Goal: Book appointment/travel/reservation

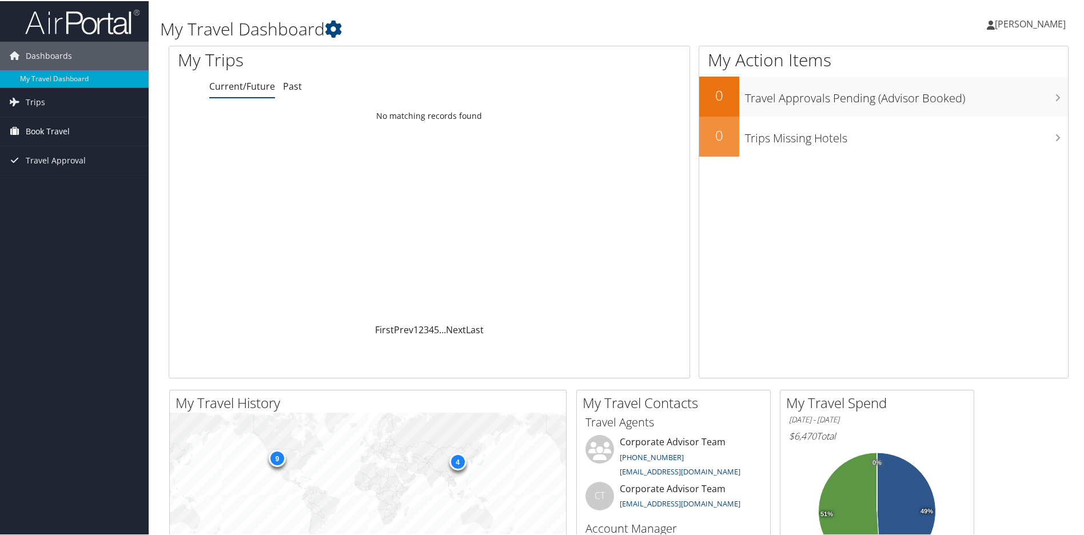
click at [43, 130] on span "Book Travel" at bounding box center [48, 130] width 44 height 29
click at [43, 151] on link "Agent Booking Request" at bounding box center [74, 153] width 149 height 17
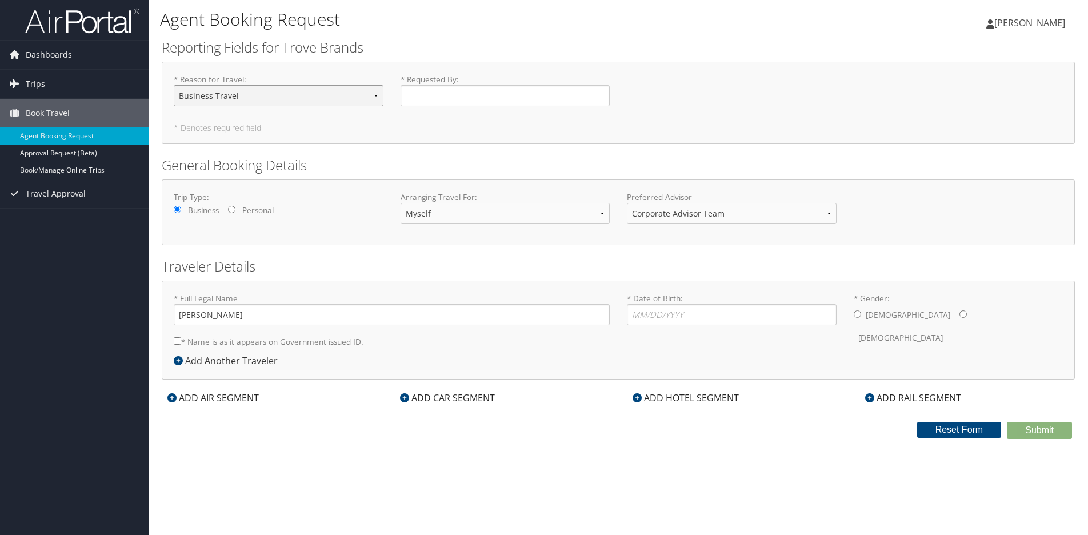
select select "Tradeshow"
click at [457, 91] on input "* Requested By : Required" at bounding box center [506, 95] width 210 height 21
type input "[PERSON_NAME]"
type input "[DATE]"
click at [858, 315] on input "* Gender: [DEMOGRAPHIC_DATA] [DEMOGRAPHIC_DATA]" at bounding box center [857, 313] width 7 height 7
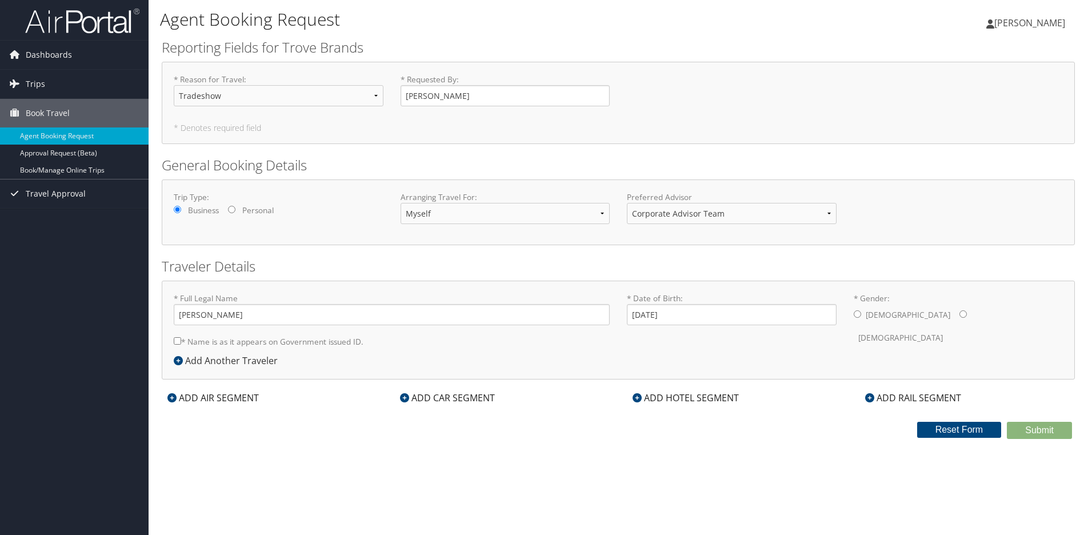
radio input "true"
click at [177, 359] on icon at bounding box center [178, 360] width 9 height 9
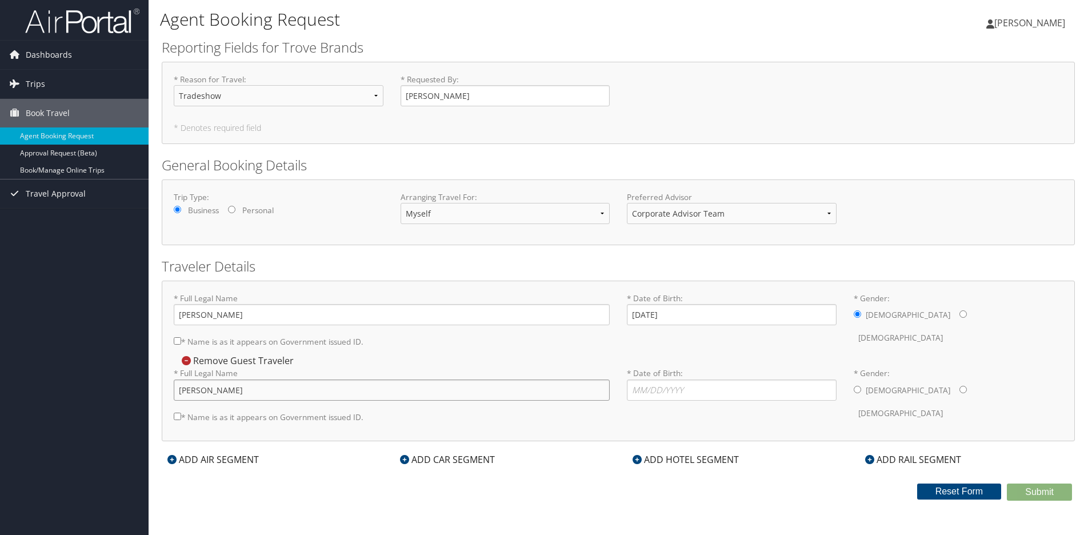
type input "[PERSON_NAME]"
click at [859, 390] on input "* Gender: [DEMOGRAPHIC_DATA] [DEMOGRAPHIC_DATA]" at bounding box center [857, 389] width 7 height 7
radio input "true"
click at [169, 458] on icon at bounding box center [171, 459] width 9 height 9
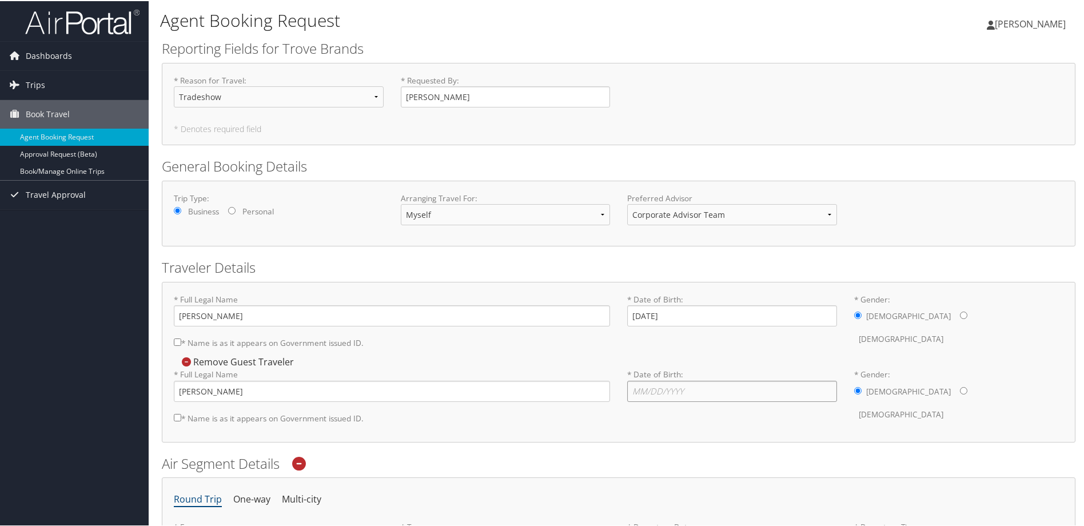
click at [685, 388] on input "* Date of Birth: Invalid Date" at bounding box center [732, 390] width 210 height 21
type input "[DATE]"
drag, startPoint x: 639, startPoint y: 424, endPoint x: 645, endPoint y: 418, distance: 9.3
click at [639, 424] on div "* Full Legal Name [PERSON_NAME] * Name is as it appears on Government issued ID…" at bounding box center [618, 398] width 907 height 61
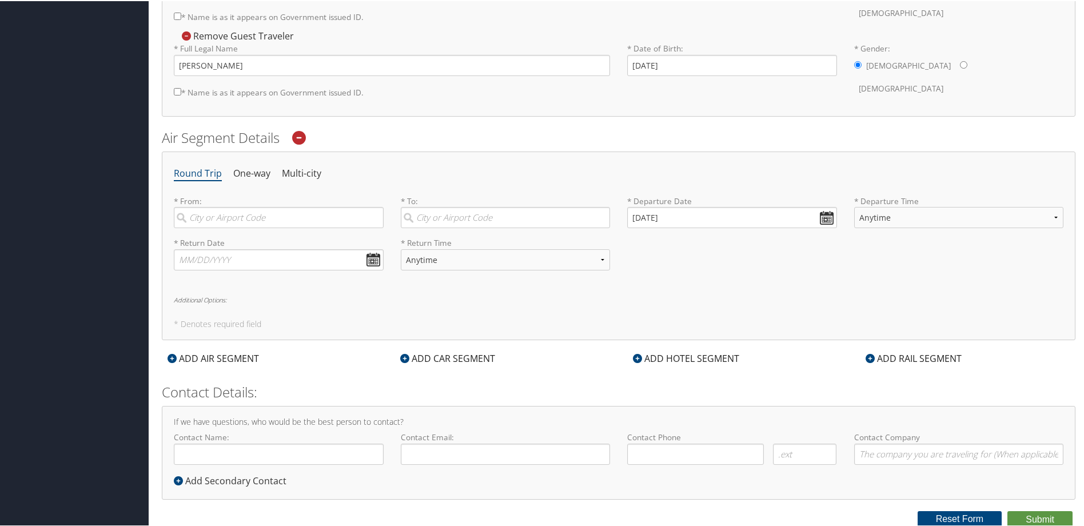
scroll to position [325, 0]
click at [172, 357] on icon at bounding box center [171, 357] width 9 height 9
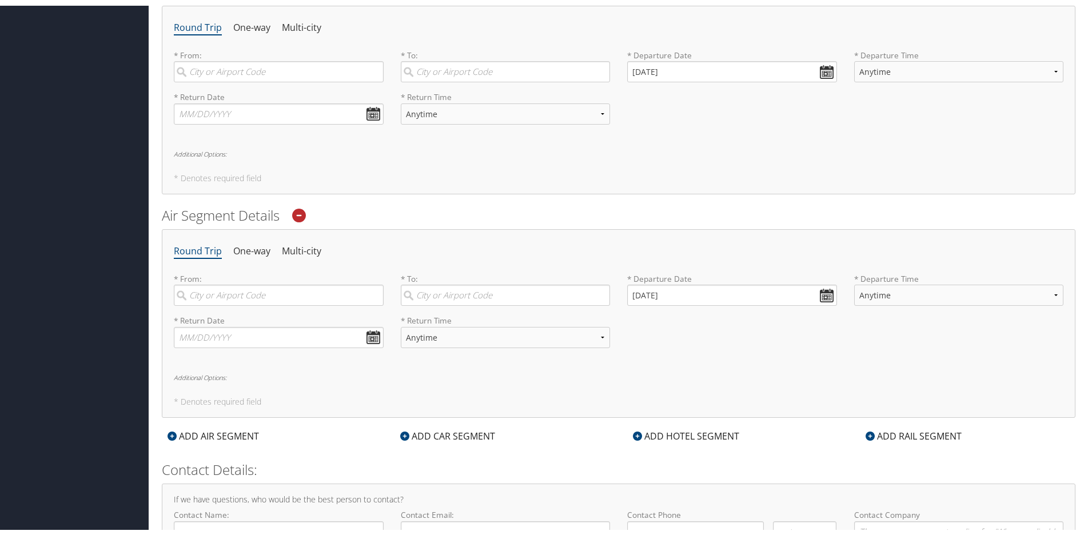
scroll to position [482, 0]
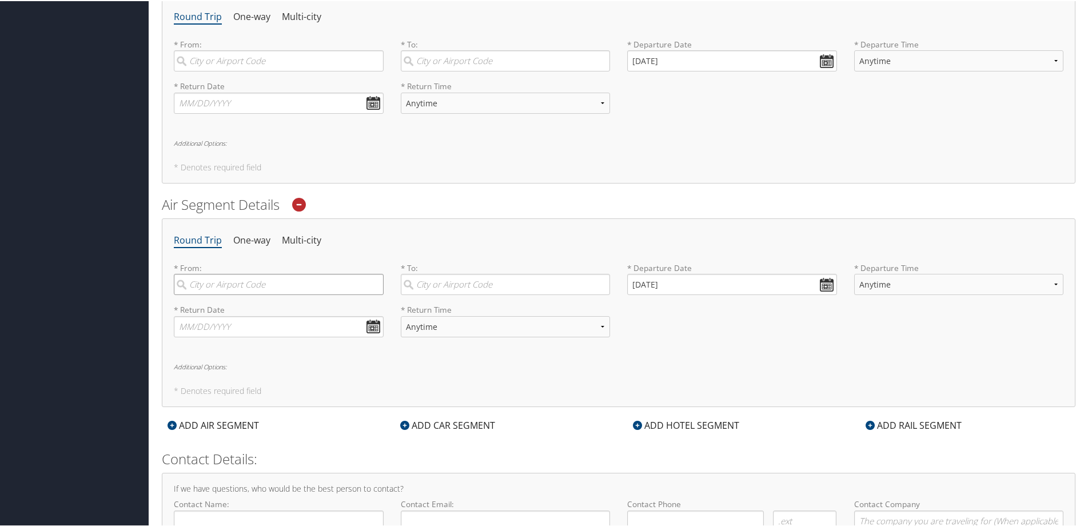
click at [255, 285] on input "search" at bounding box center [279, 283] width 210 height 21
click at [251, 308] on div "[GEOGRAPHIC_DATA] (SLC [US_STATE])" at bounding box center [280, 307] width 194 height 15
click at [251, 294] on input "SLC" at bounding box center [279, 283] width 210 height 21
type input "[GEOGRAPHIC_DATA] (SLC [US_STATE])"
click at [439, 285] on input "search" at bounding box center [506, 283] width 210 height 21
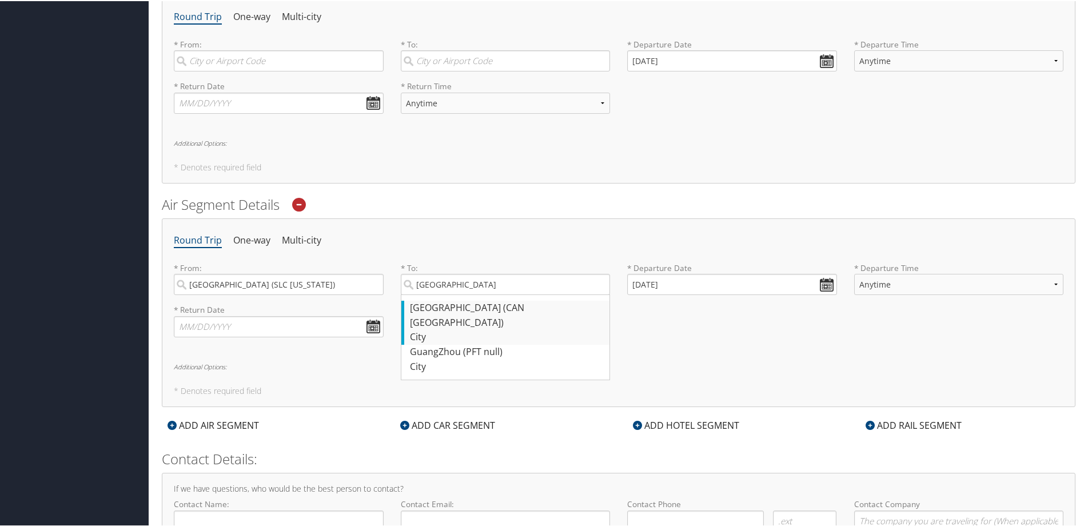
drag, startPoint x: 457, startPoint y: 302, endPoint x: 477, endPoint y: 306, distance: 20.5
click at [477, 306] on div "[GEOGRAPHIC_DATA] (CAN [GEOGRAPHIC_DATA])" at bounding box center [507, 314] width 194 height 29
click at [477, 294] on input "[GEOGRAPHIC_DATA]" at bounding box center [506, 283] width 210 height 21
type input "[GEOGRAPHIC_DATA] (CAN [GEOGRAPHIC_DATA])"
click at [699, 300] on div "* Departure Date [DATE] Dates must be valid" at bounding box center [732, 282] width 227 height 42
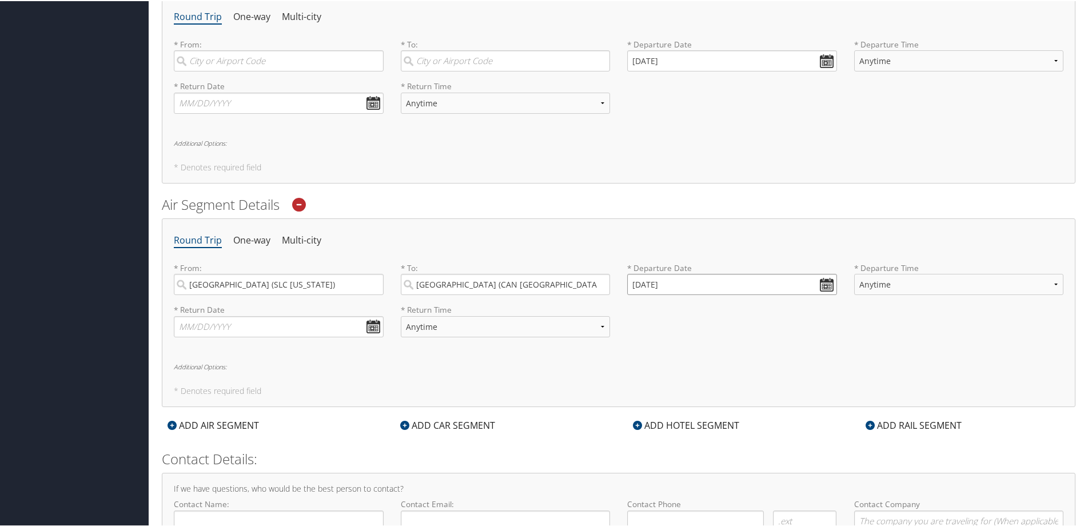
click at [824, 285] on input "[DATE]" at bounding box center [732, 283] width 210 height 21
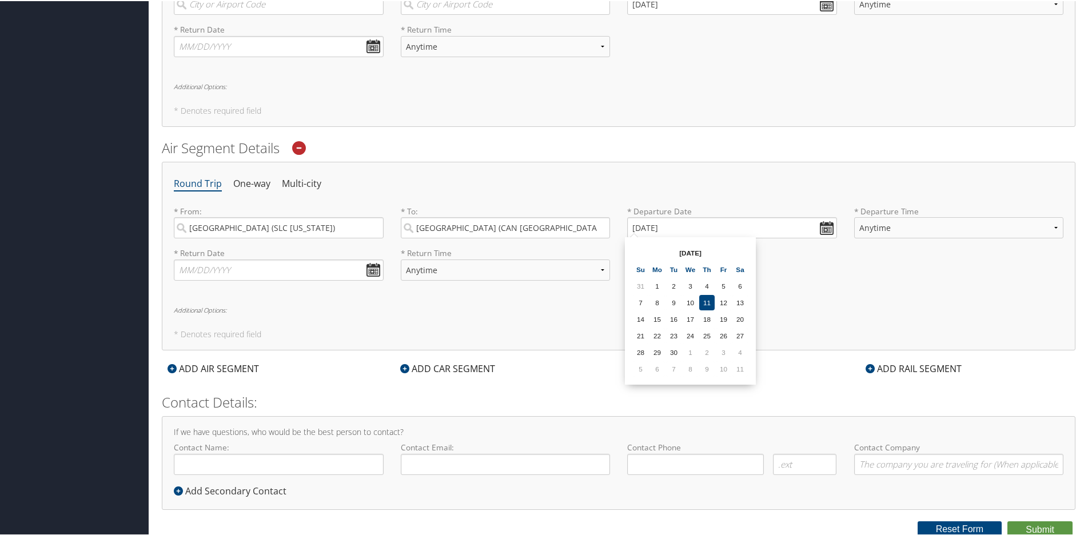
scroll to position [538, 0]
click at [823, 225] on input "[DATE]" at bounding box center [732, 227] width 210 height 21
click at [637, 225] on input "[DATE]" at bounding box center [732, 227] width 210 height 21
click at [820, 228] on input "Invalid date" at bounding box center [732, 227] width 210 height 21
click at [809, 264] on div "* Return Date Dates must be valid * Return Time Anytime Early Morning (5AM-7AM)…" at bounding box center [618, 268] width 907 height 42
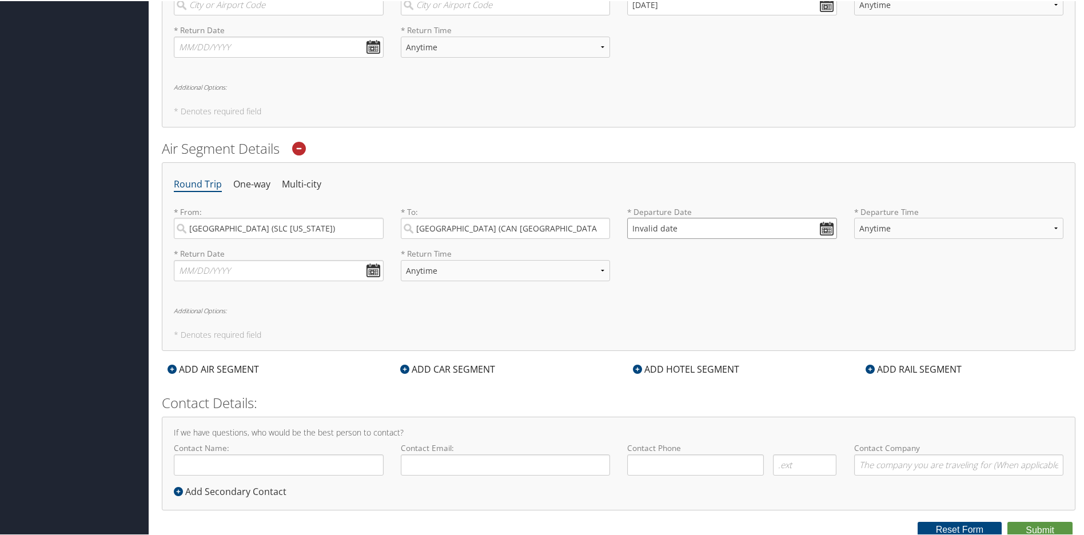
click at [679, 225] on input "Invalid date" at bounding box center [732, 227] width 210 height 21
click at [647, 226] on input "Invalid date" at bounding box center [732, 227] width 210 height 21
click at [279, 266] on input "text" at bounding box center [279, 269] width 210 height 21
click at [373, 270] on input "text" at bounding box center [279, 269] width 210 height 21
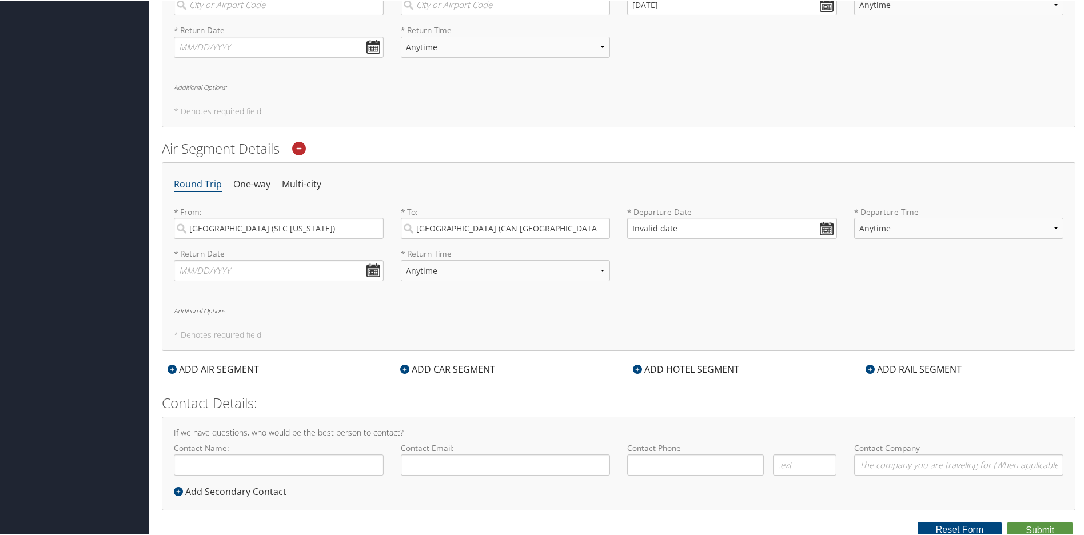
click at [412, 314] on div "Round Trip One-way Multi-city * From: [GEOGRAPHIC_DATA] ([GEOGRAPHIC_DATA] [US_…" at bounding box center [618, 255] width 913 height 188
click at [819, 227] on input "Invalid date" at bounding box center [732, 227] width 210 height 21
type input "Invalid date"
drag, startPoint x: 652, startPoint y: 223, endPoint x: 595, endPoint y: 222, distance: 57.2
click at [595, 222] on div "* From: [GEOGRAPHIC_DATA] ([GEOGRAPHIC_DATA] [US_STATE]) Required * To: [GEOGRA…" at bounding box center [618, 226] width 907 height 42
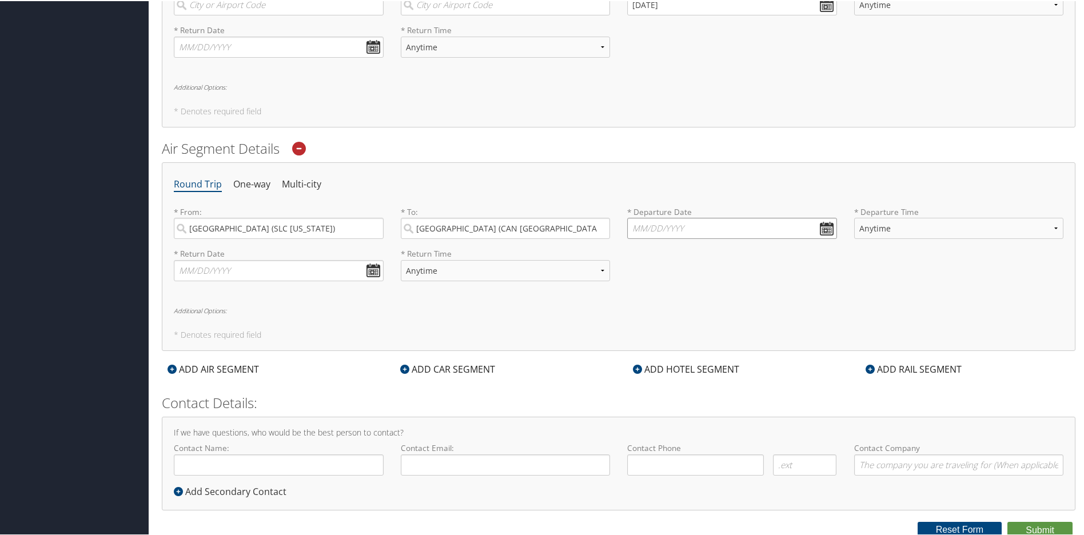
click at [823, 228] on input "text" at bounding box center [732, 227] width 210 height 21
click at [740, 252] on th at bounding box center [739, 252] width 15 height 15
click at [671, 337] on td "21" at bounding box center [673, 335] width 15 height 15
type input "[DATE]"
click at [369, 269] on input "text" at bounding box center [279, 269] width 210 height 21
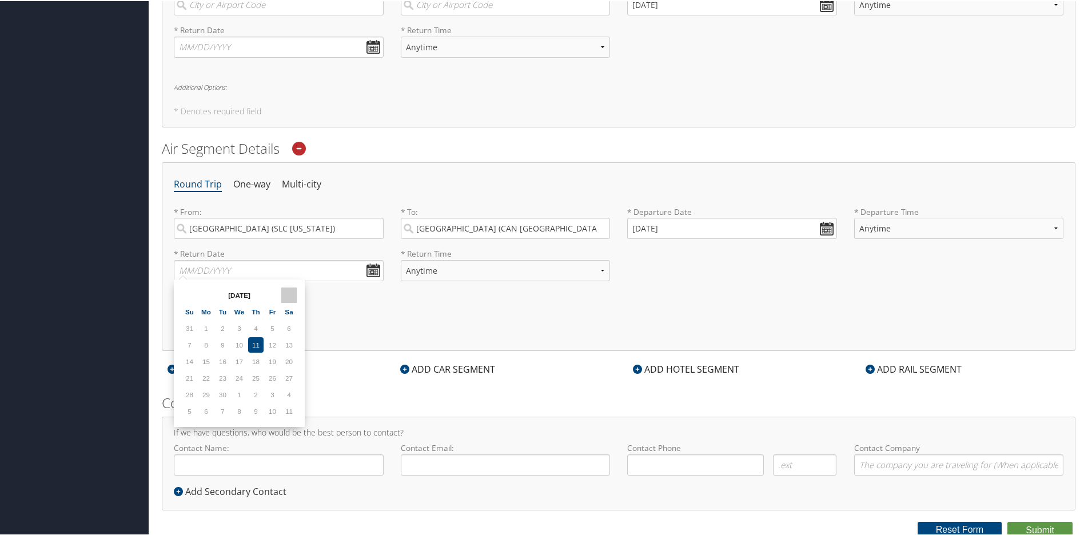
click at [288, 291] on th at bounding box center [288, 293] width 15 height 15
click at [189, 393] on td "26" at bounding box center [189, 393] width 15 height 15
type input "[DATE]"
click at [635, 366] on icon at bounding box center [637, 368] width 9 height 9
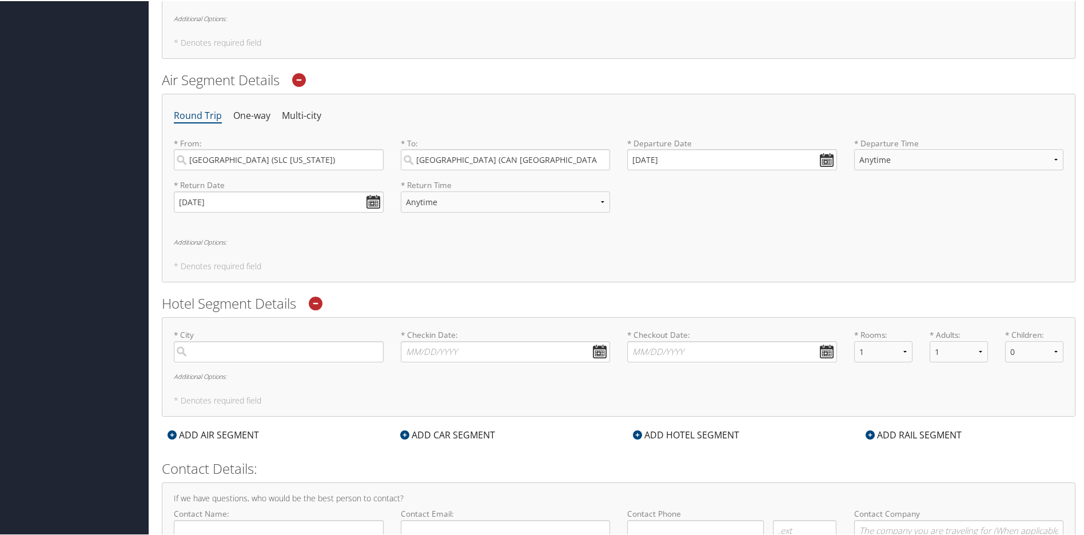
scroll to position [610, 0]
click at [236, 348] on input "search" at bounding box center [279, 347] width 210 height 21
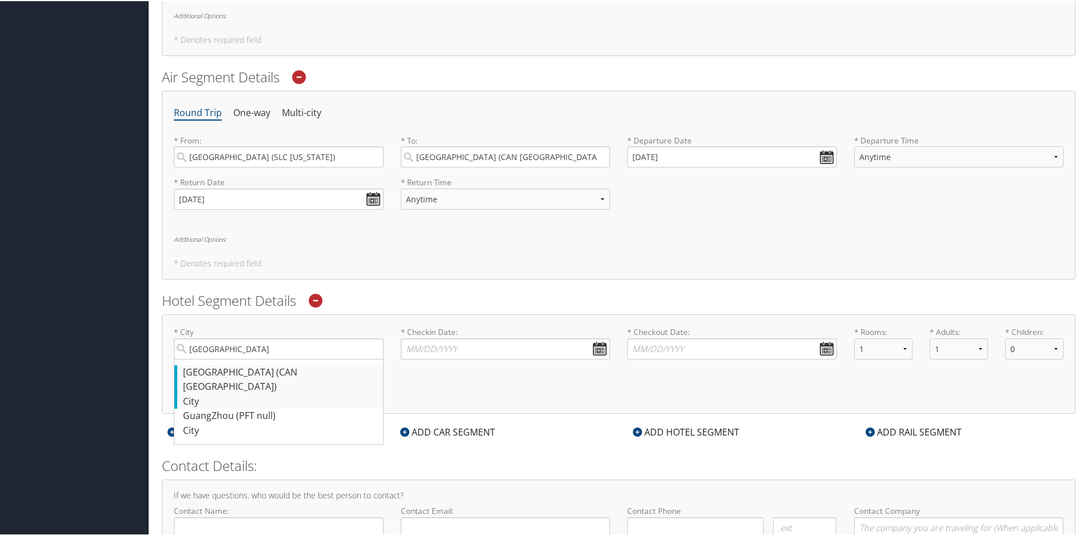
click at [274, 366] on div "[GEOGRAPHIC_DATA] (CAN [GEOGRAPHIC_DATA])" at bounding box center [280, 378] width 194 height 29
click at [274, 358] on input "[GEOGRAPHIC_DATA]" at bounding box center [279, 347] width 210 height 21
type input "[GEOGRAPHIC_DATA]"
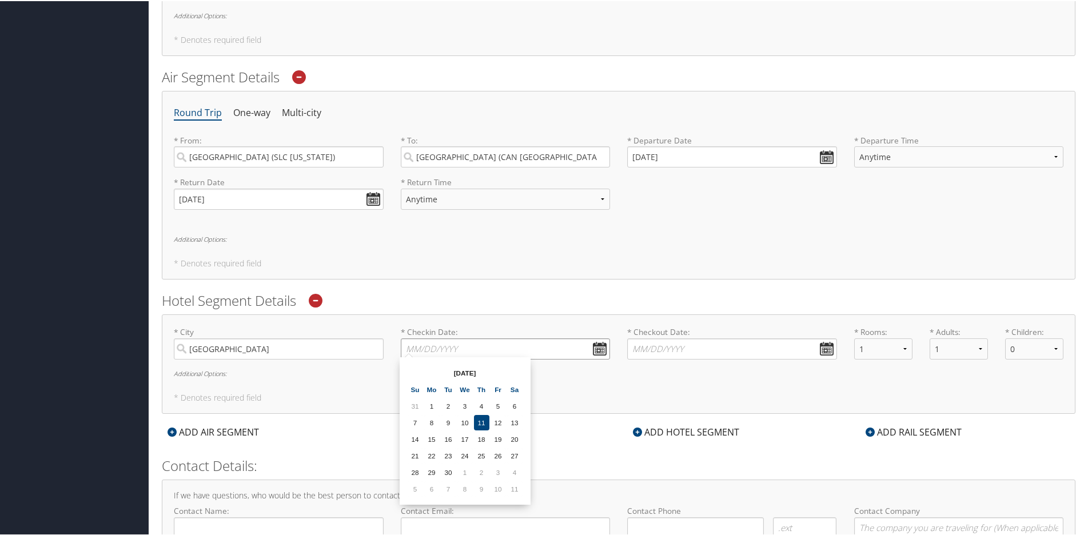
click at [595, 346] on input "* Checkin Date: Dates must be valid" at bounding box center [506, 347] width 210 height 21
click at [517, 371] on th at bounding box center [514, 371] width 15 height 15
click at [467, 455] on td "22" at bounding box center [464, 454] width 15 height 15
type input "[DATE]"
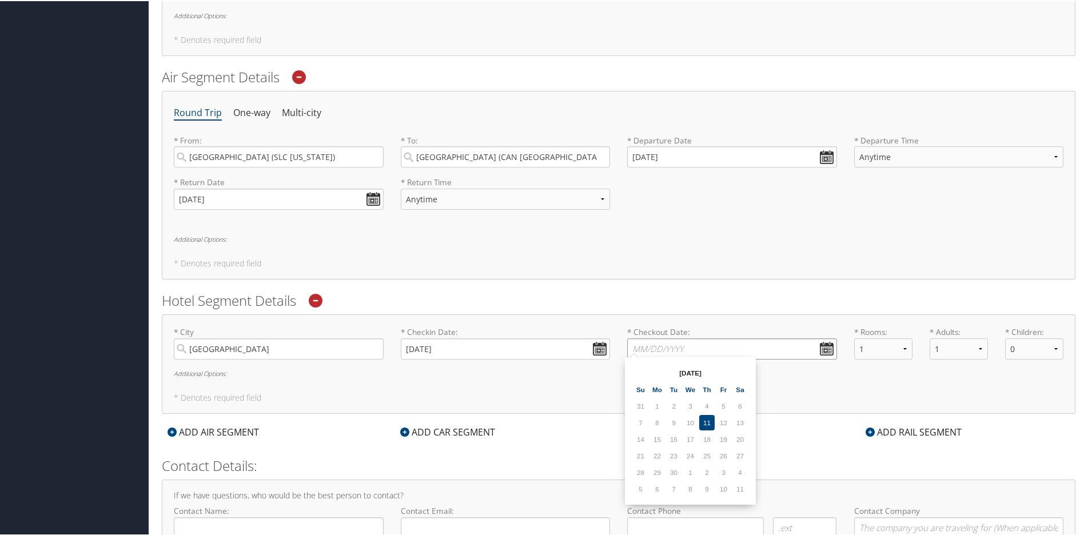
click at [821, 348] on input "* Checkout Date: Dates must be valid" at bounding box center [732, 347] width 210 height 21
click at [739, 372] on th at bounding box center [739, 371] width 15 height 15
click at [639, 472] on td "26" at bounding box center [640, 471] width 15 height 15
type input "[DATE]"
select select "2"
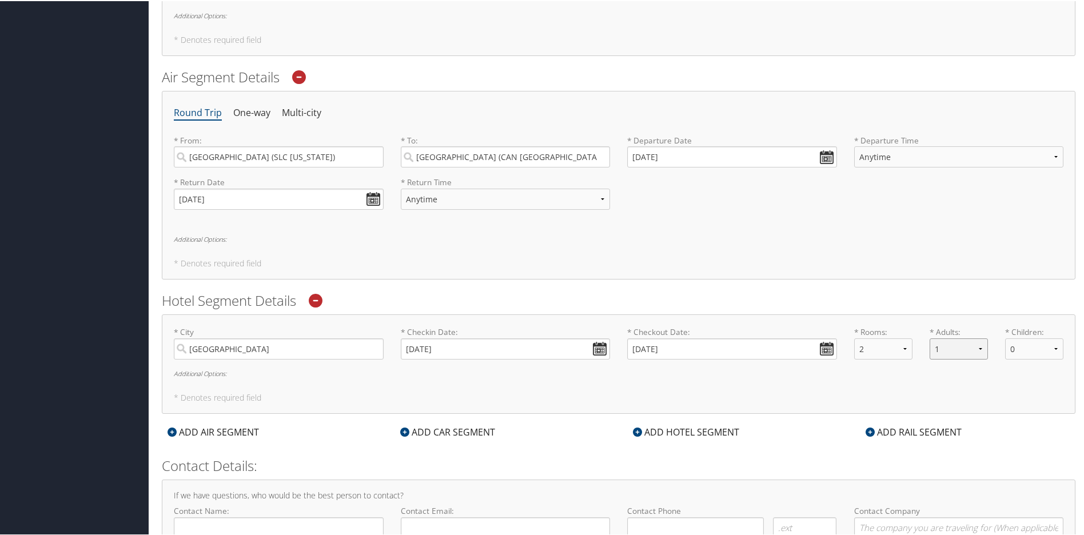
select select "2"
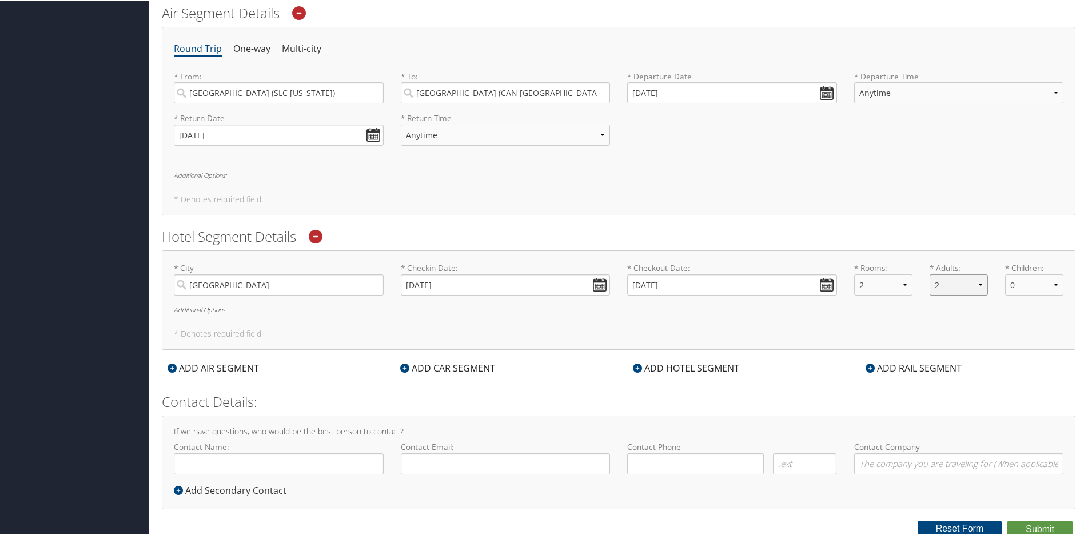
scroll to position [673, 0]
type input "[PERSON_NAME]"
type input "[EMAIL_ADDRESS][DOMAIN_NAME]"
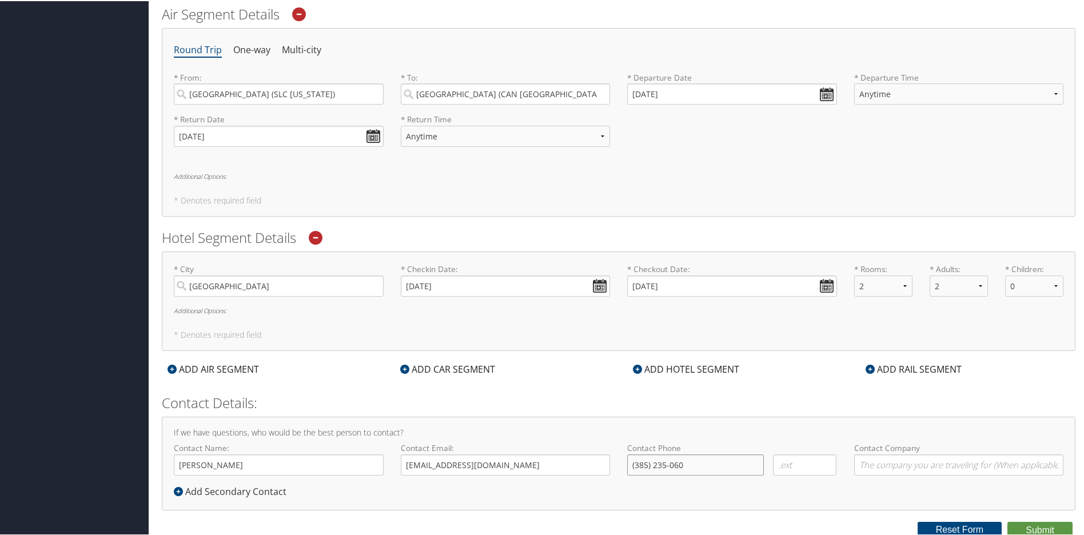
type input "[PHONE_NUMBER]"
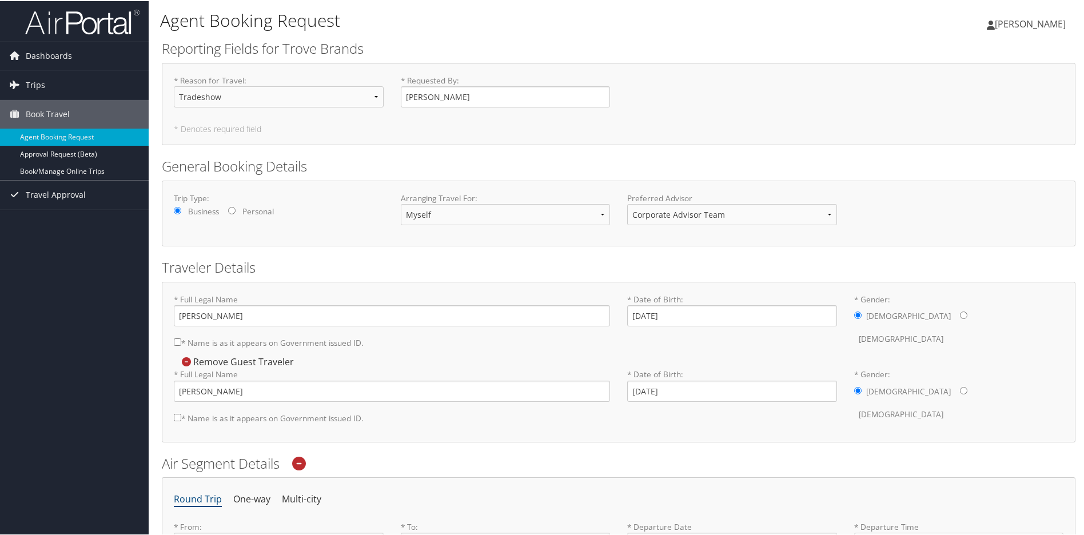
scroll to position [0, 0]
type input "Trove Brands, LLC"
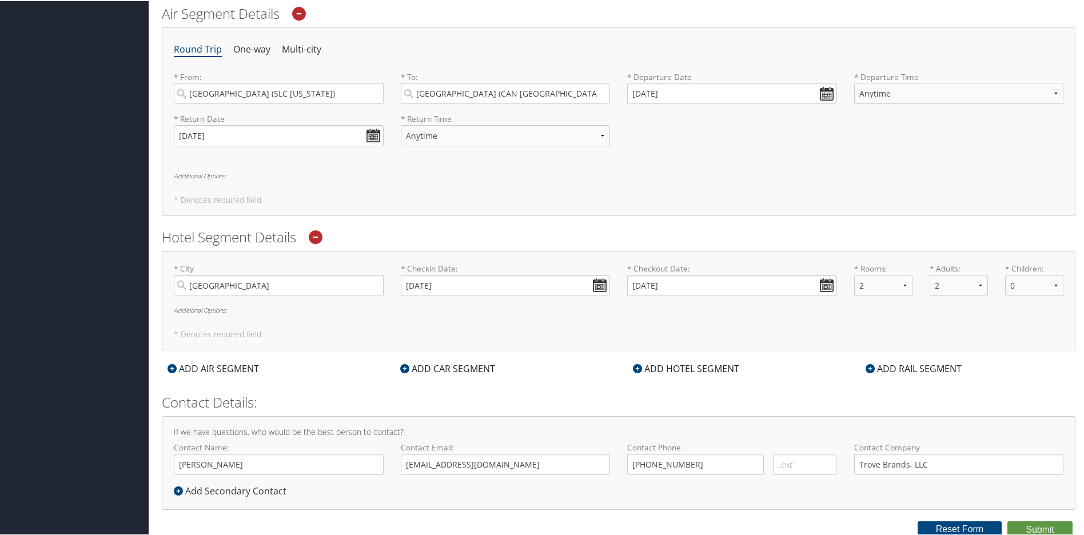
scroll to position [673, 0]
click at [1032, 526] on button "Submit" at bounding box center [1039, 529] width 65 height 17
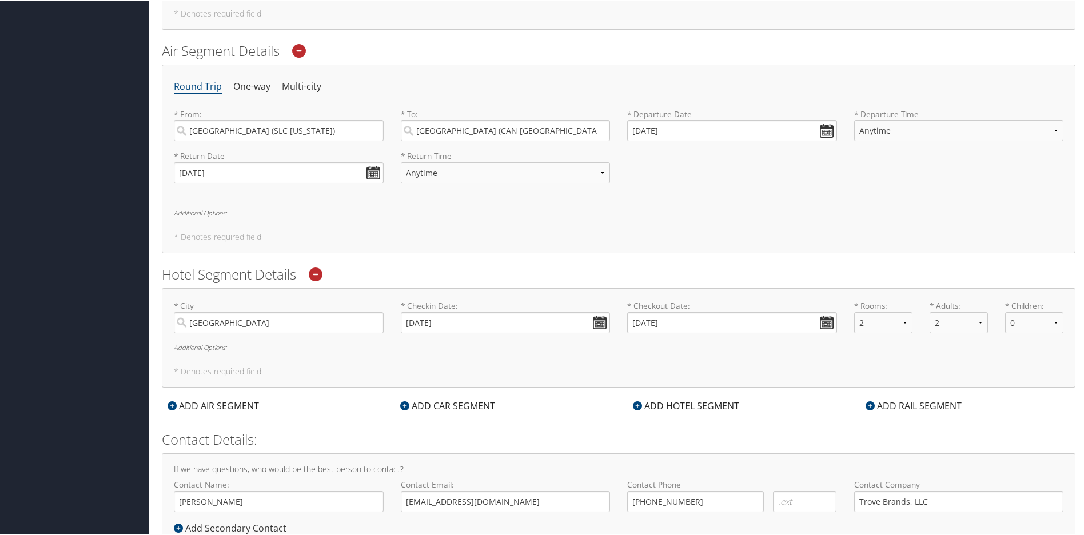
scroll to position [73, 0]
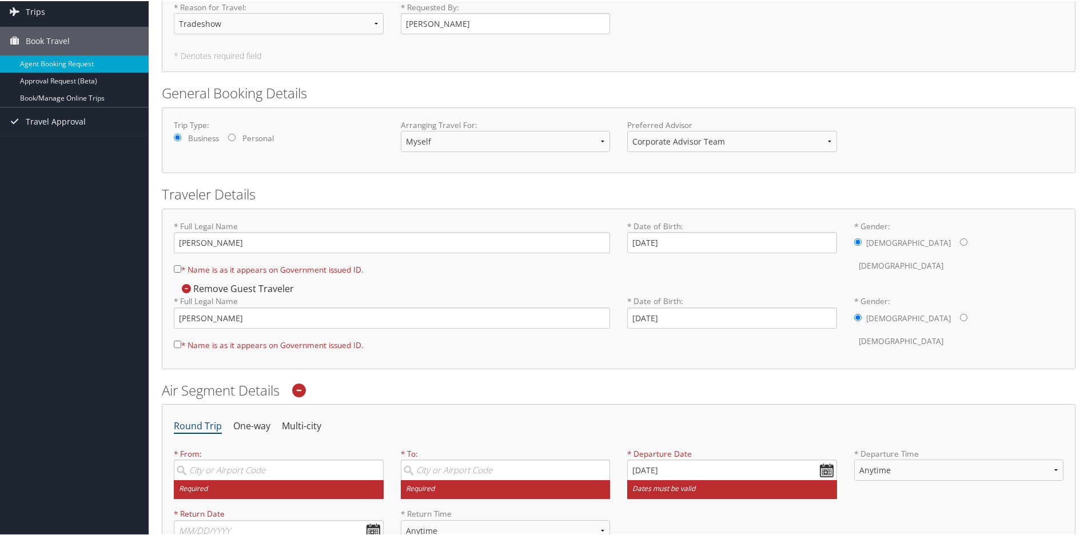
click at [177, 269] on input "* Name is as it appears on Government issued ID." at bounding box center [177, 267] width 7 height 7
checkbox input "true"
click at [177, 345] on input "* Name is as it appears on Government issued ID." at bounding box center [177, 343] width 7 height 7
checkbox input "true"
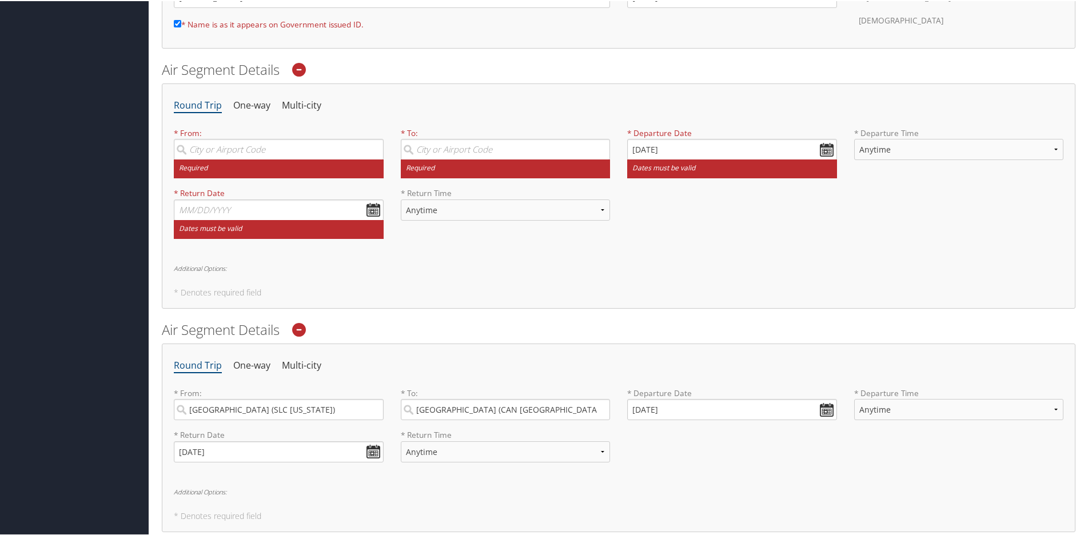
scroll to position [384, 0]
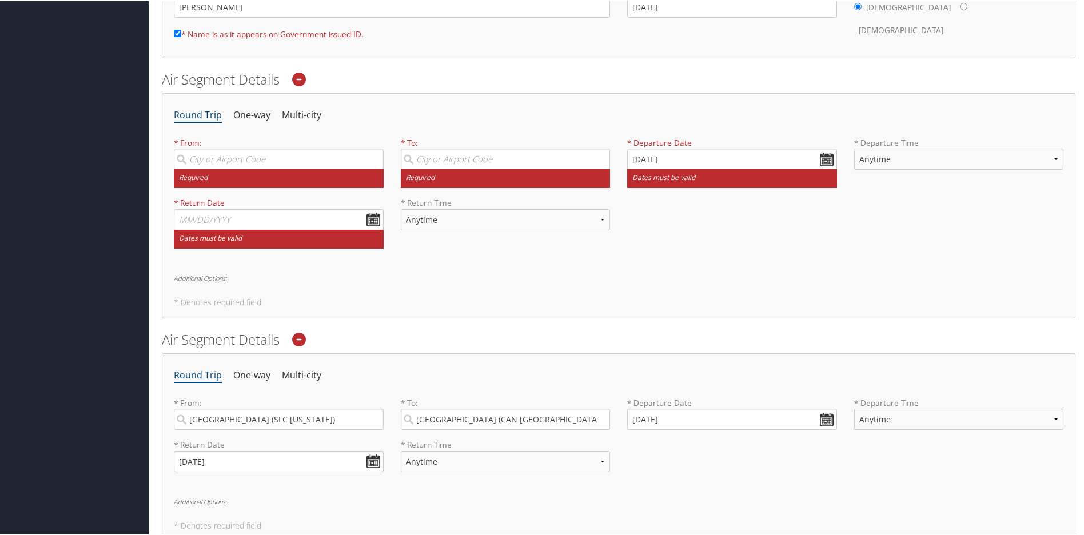
click at [301, 80] on icon at bounding box center [299, 78] width 14 height 14
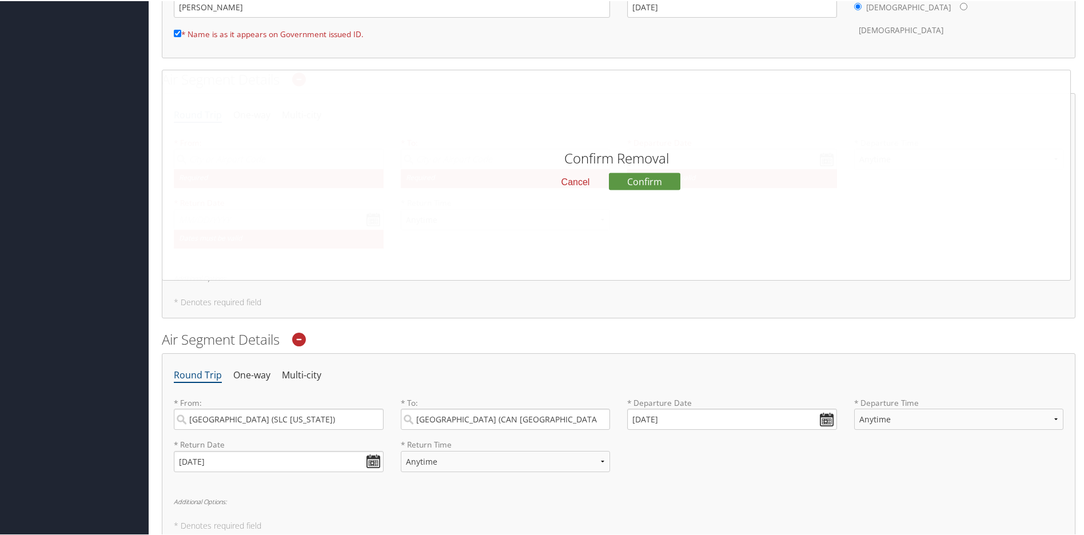
click at [627, 183] on button "Confirm" at bounding box center [644, 180] width 71 height 17
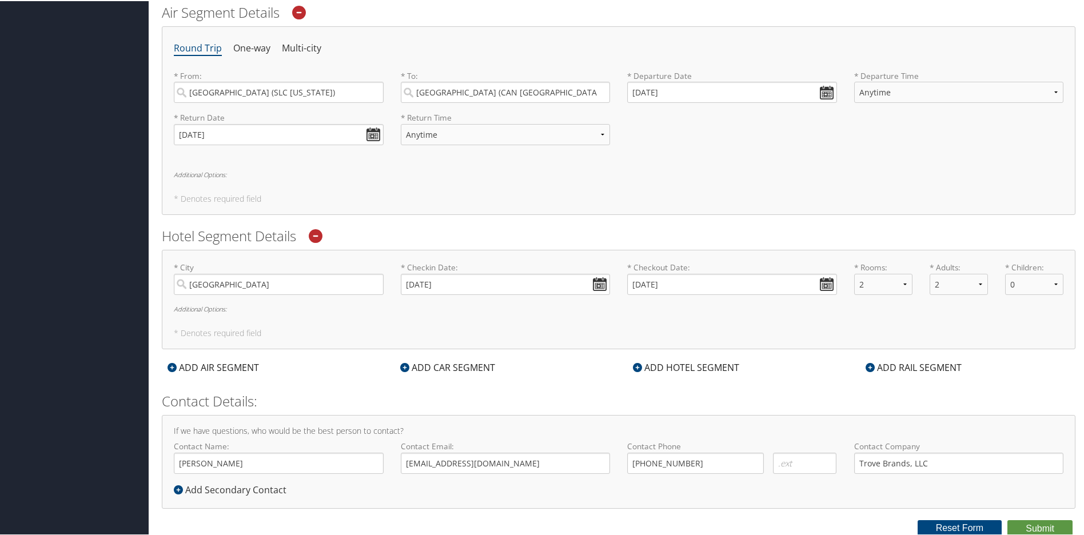
scroll to position [450, 0]
click at [1023, 526] on button "Submit" at bounding box center [1039, 528] width 65 height 17
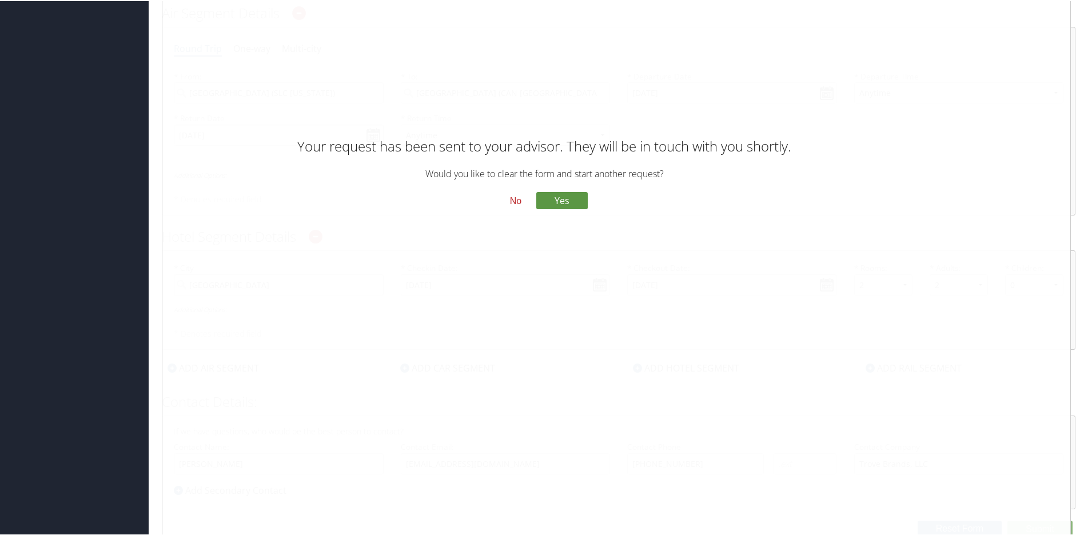
click at [513, 199] on button "No" at bounding box center [516, 199] width 30 height 19
